Goal: Information Seeking & Learning: Learn about a topic

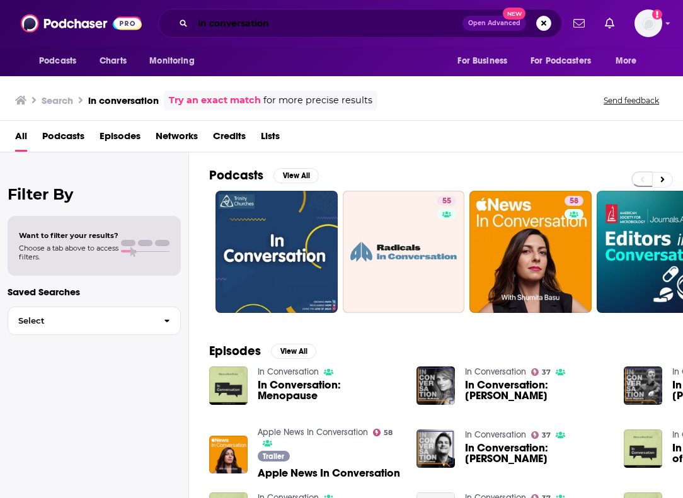
click at [348, 30] on input "in conversation" at bounding box center [328, 23] width 270 height 20
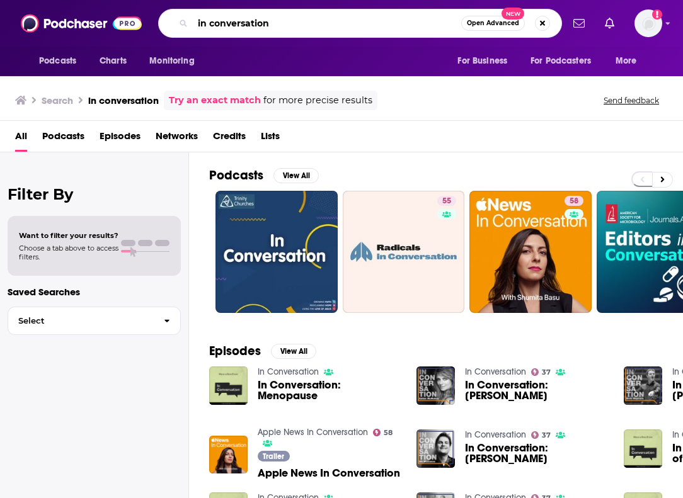
paste input "Millennials Are Killing Capitalism"
paste input "Search podcasts, credits, & more..."
type input "Millennials Are Killing Capitalism"
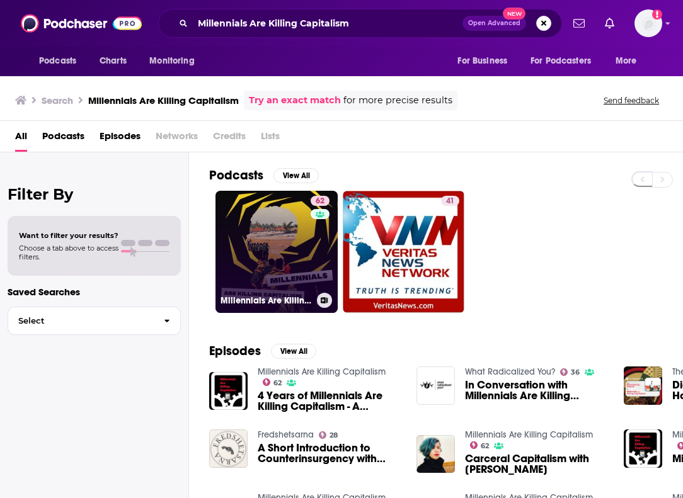
click at [292, 236] on link "62 Millennials Are Killing Capitalism" at bounding box center [276, 252] width 122 height 122
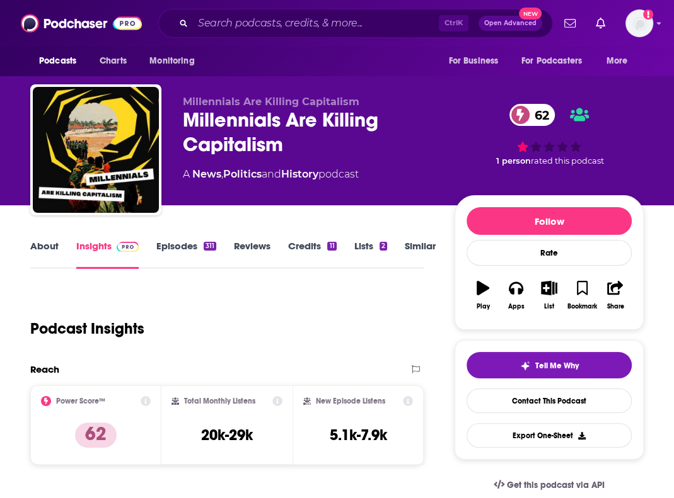
click at [46, 251] on link "About" at bounding box center [44, 254] width 28 height 29
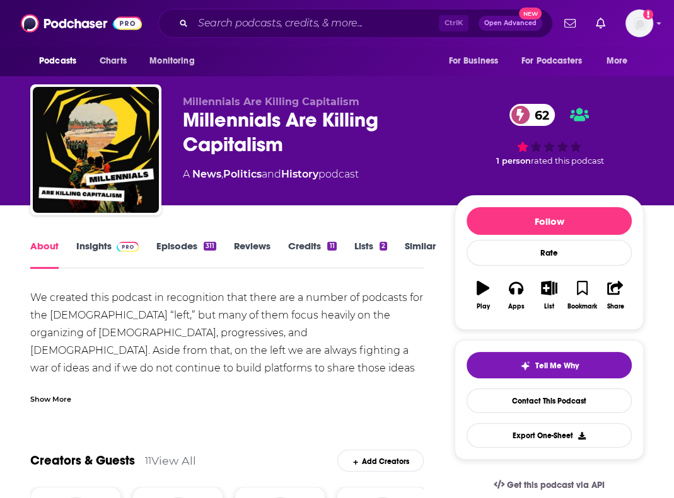
click at [54, 402] on div "Show More" at bounding box center [50, 399] width 41 height 12
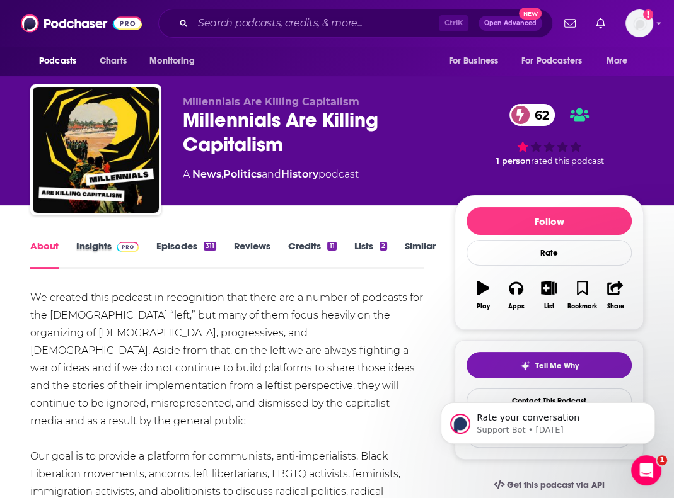
click at [142, 254] on div "Insights" at bounding box center [116, 254] width 80 height 29
click at [129, 249] on img at bounding box center [128, 247] width 22 height 10
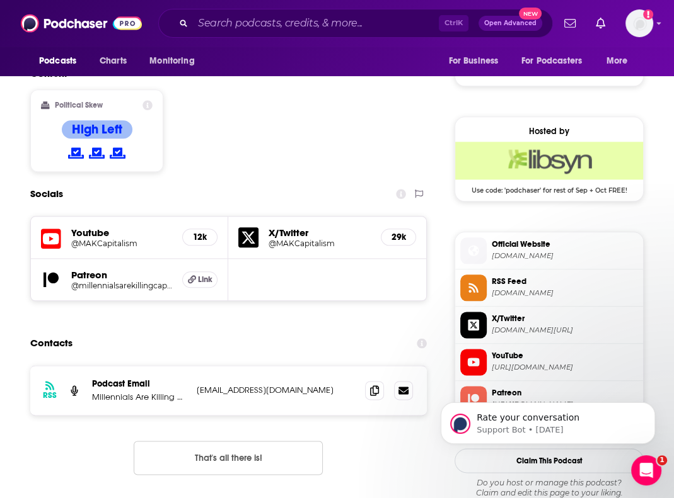
scroll to position [945, 0]
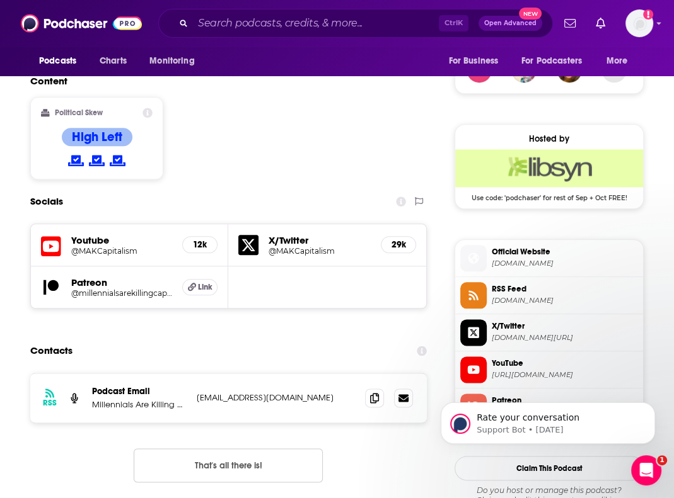
click at [357, 339] on div "Contacts" at bounding box center [228, 351] width 396 height 24
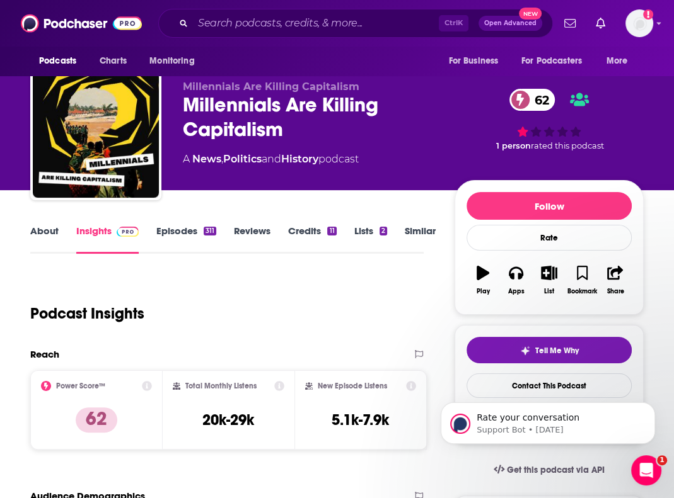
scroll to position [0, 0]
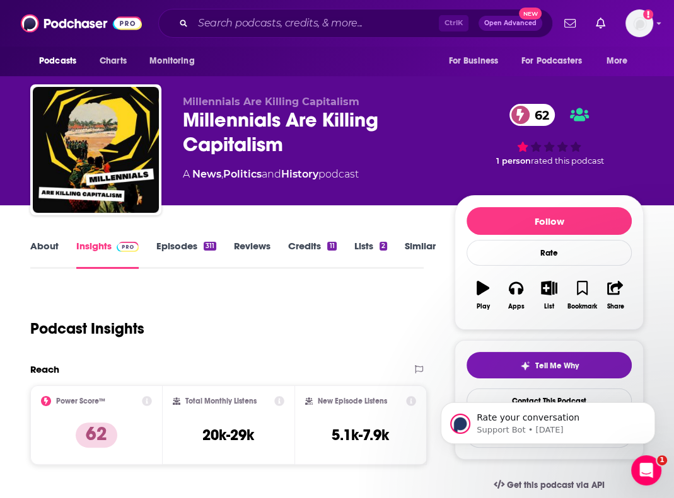
click at [237, 28] on input "Search podcasts, credits, & more..." at bounding box center [316, 23] width 246 height 20
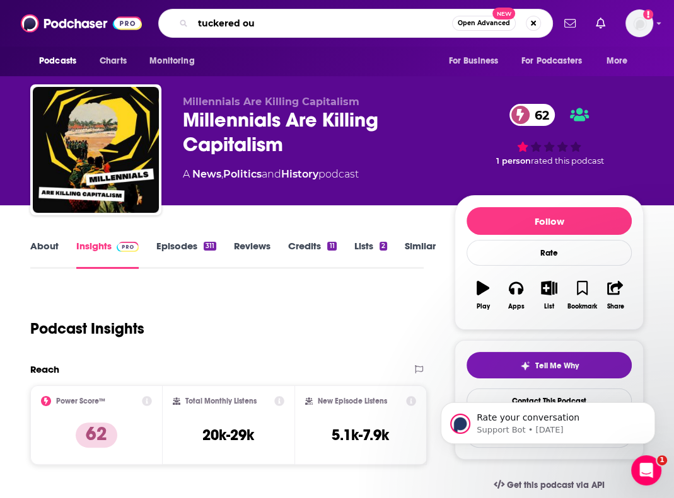
type input "tuckered out"
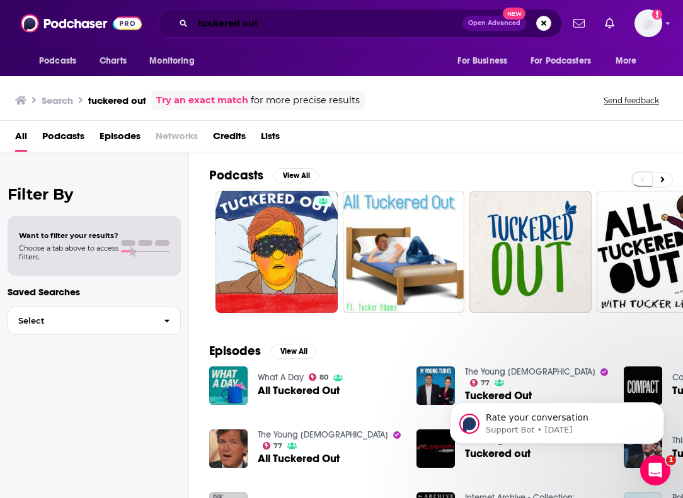
click at [292, 26] on input "tuckered out" at bounding box center [328, 23] width 270 height 20
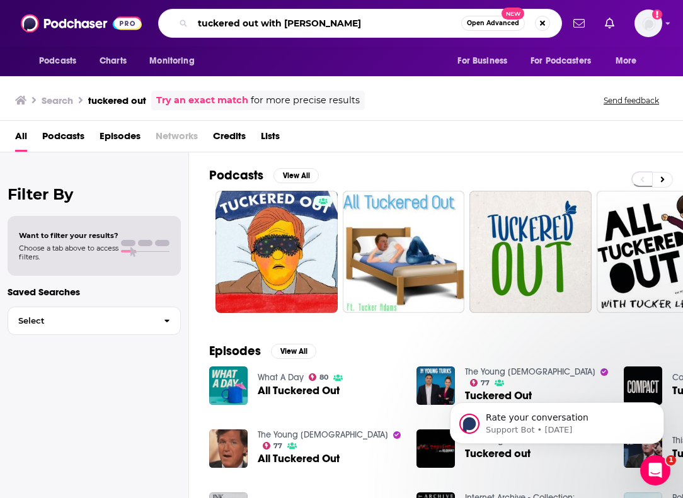
type input "tuckered out with [PERSON_NAME]"
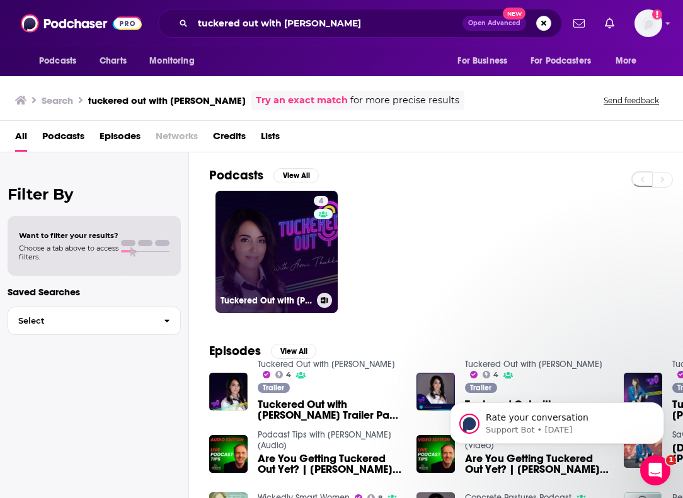
click at [311, 269] on link "4 Tuckered Out with [PERSON_NAME]" at bounding box center [276, 252] width 122 height 122
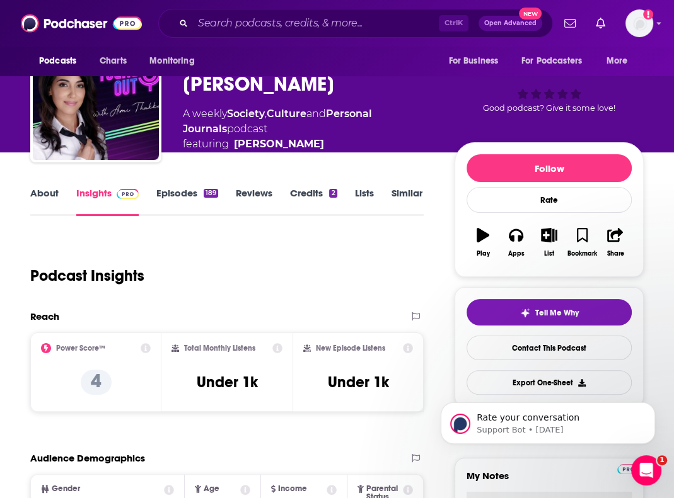
scroll to position [50, 0]
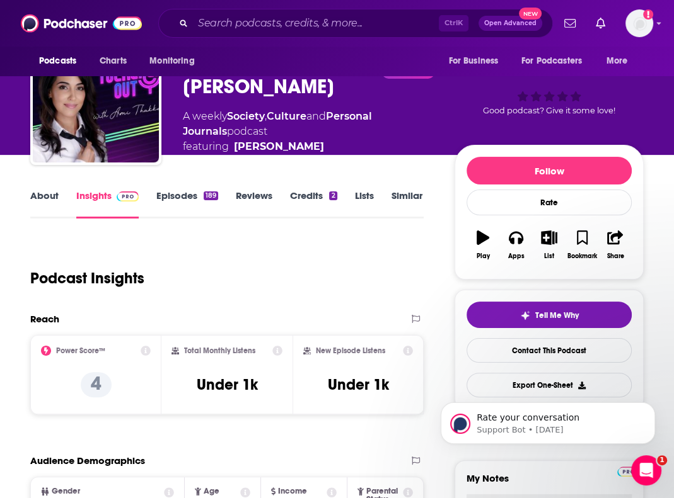
click at [44, 198] on link "About" at bounding box center [44, 204] width 28 height 29
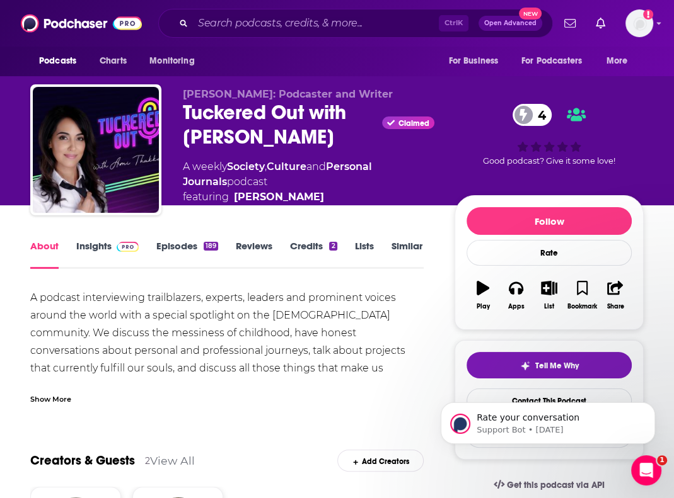
click at [247, 17] on input "Search podcasts, credits, & more..." at bounding box center [316, 23] width 246 height 20
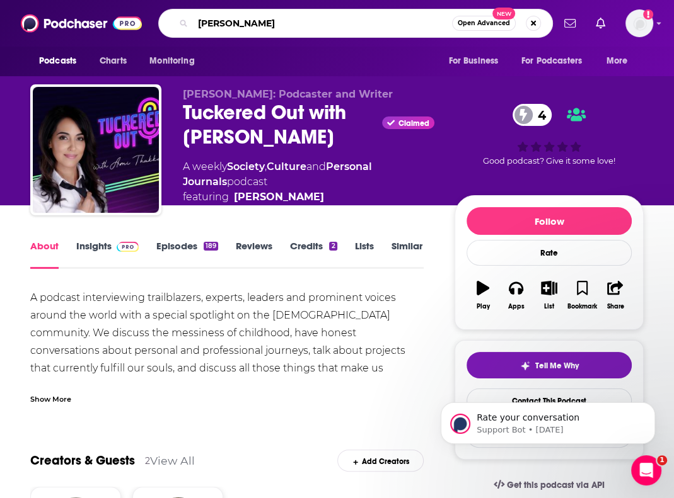
type input "[PERSON_NAME]"
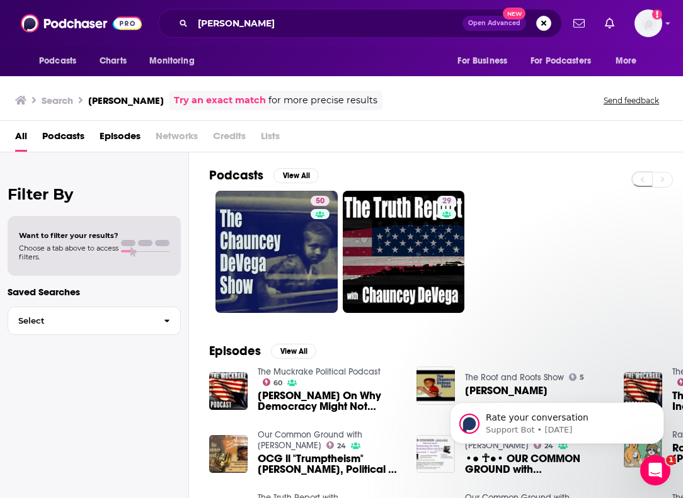
click at [50, 445] on div "Filter By Want to filter your results? Choose a tab above to access filters. Sa…" at bounding box center [94, 401] width 189 height 498
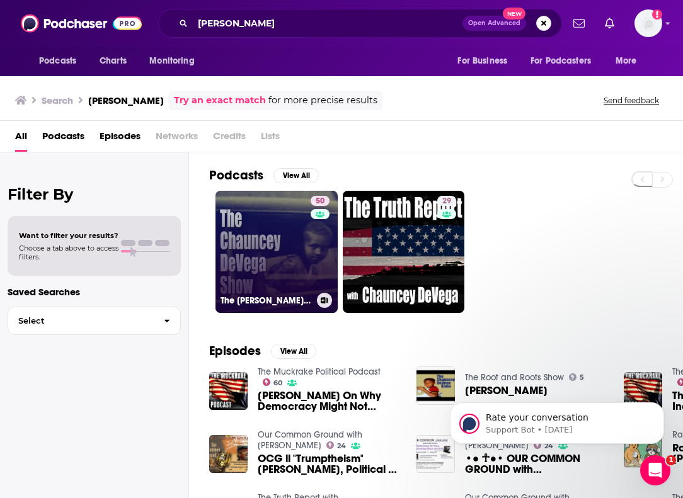
click at [260, 252] on link "50 The [PERSON_NAME] Show" at bounding box center [276, 252] width 122 height 122
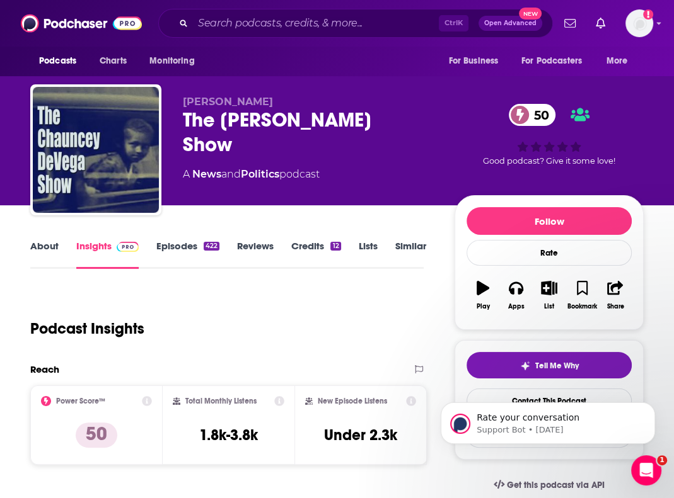
click at [35, 252] on link "About" at bounding box center [44, 254] width 28 height 29
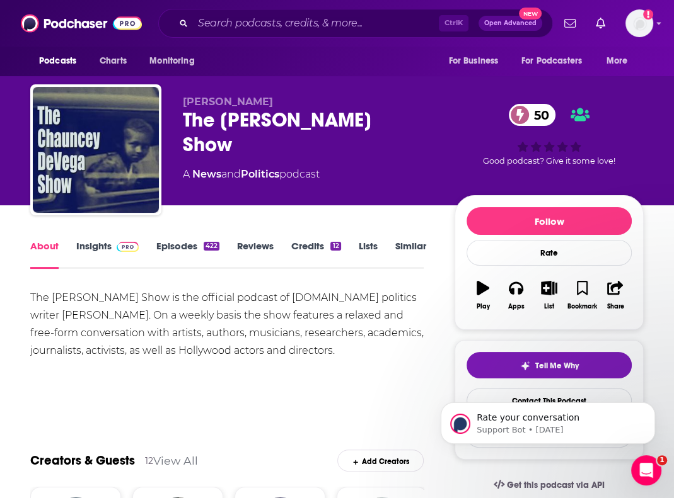
click at [108, 246] on link "Insights" at bounding box center [107, 254] width 62 height 29
